Goal: Task Accomplishment & Management: Use online tool/utility

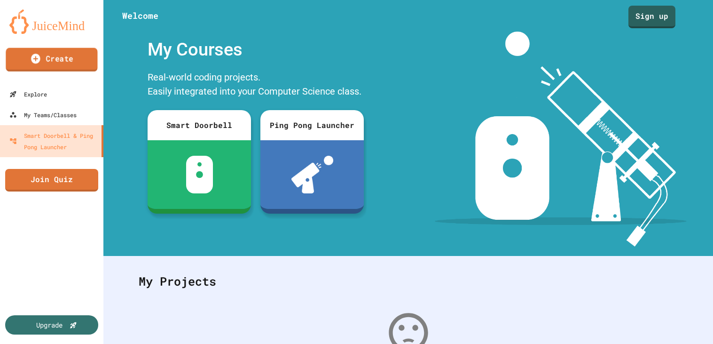
click at [70, 68] on link "Create" at bounding box center [52, 60] width 92 height 24
click at [648, 21] on link "Sign up" at bounding box center [652, 16] width 44 height 24
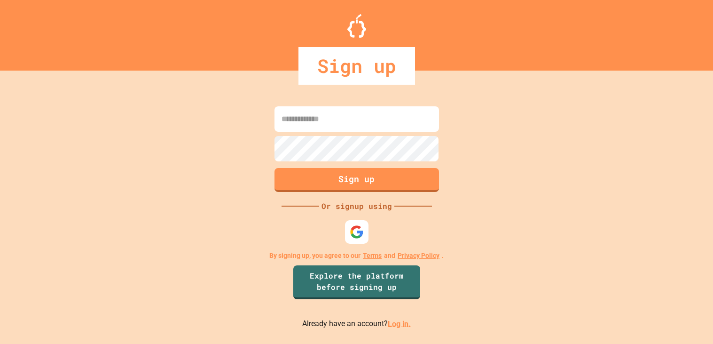
type input "**********"
click at [355, 222] on div at bounding box center [357, 232] width 26 height 26
click at [366, 175] on button "Sign up" at bounding box center [357, 178] width 168 height 24
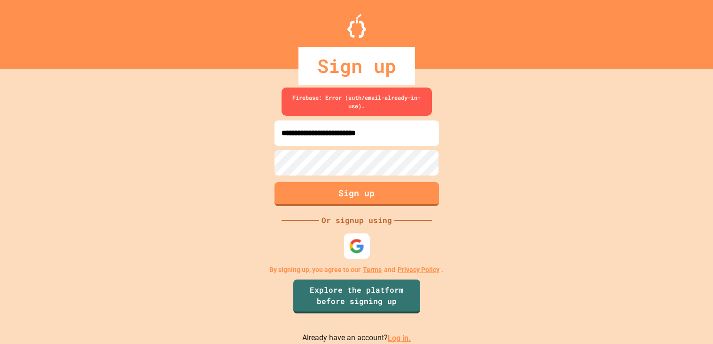
click at [349, 247] on img at bounding box center [357, 246] width 16 height 16
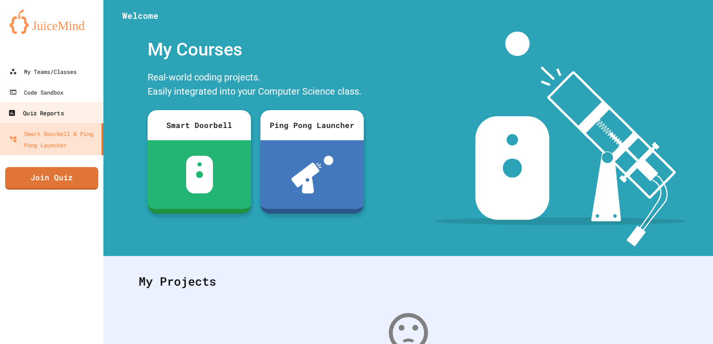
click at [63, 109] on div "Quiz Reports" at bounding box center [35, 113] width 55 height 12
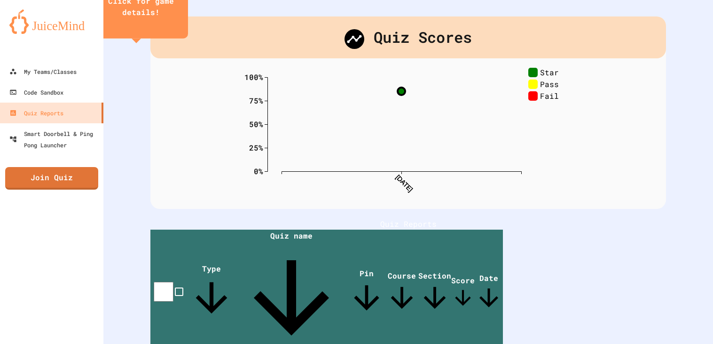
scroll to position [45, 0]
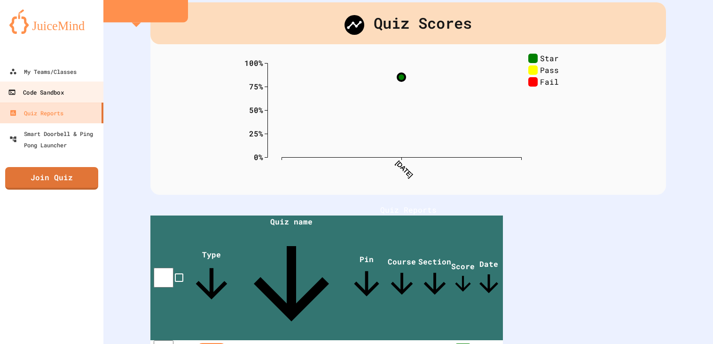
click at [52, 94] on div "Code Sandbox" at bounding box center [35, 93] width 55 height 12
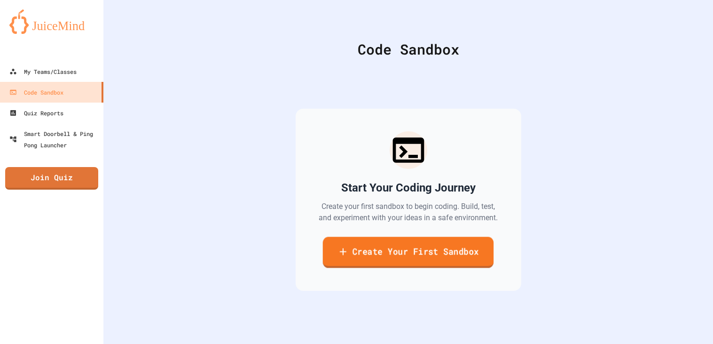
click at [454, 263] on link "Create Your First Sandbox" at bounding box center [408, 252] width 171 height 31
